Goal: Find specific page/section: Find specific page/section

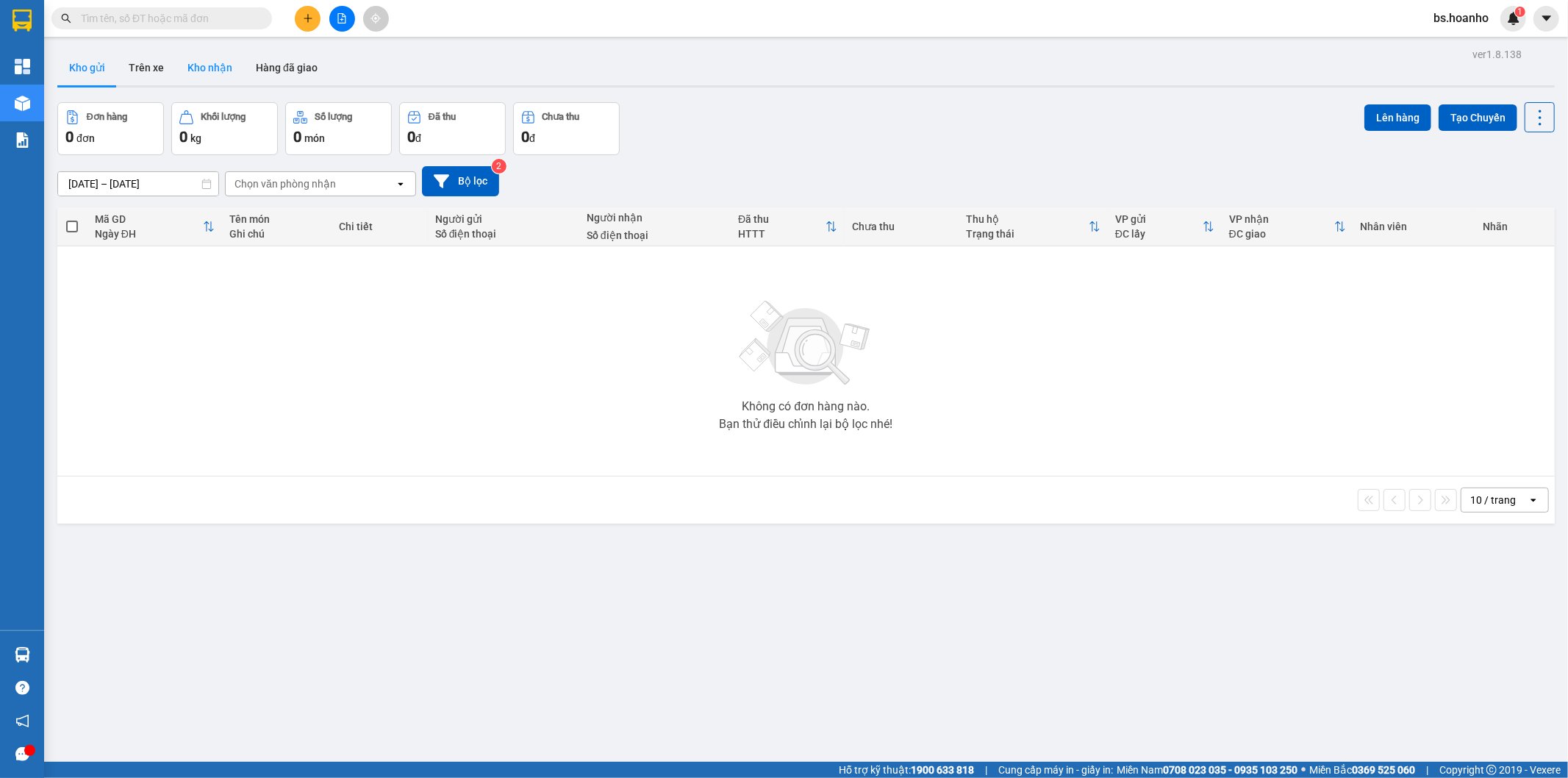
click at [202, 62] on button "Kho nhận" at bounding box center [209, 67] width 68 height 36
click at [216, 64] on button "Kho nhận" at bounding box center [209, 67] width 68 height 36
